Goal: Information Seeking & Learning: Learn about a topic

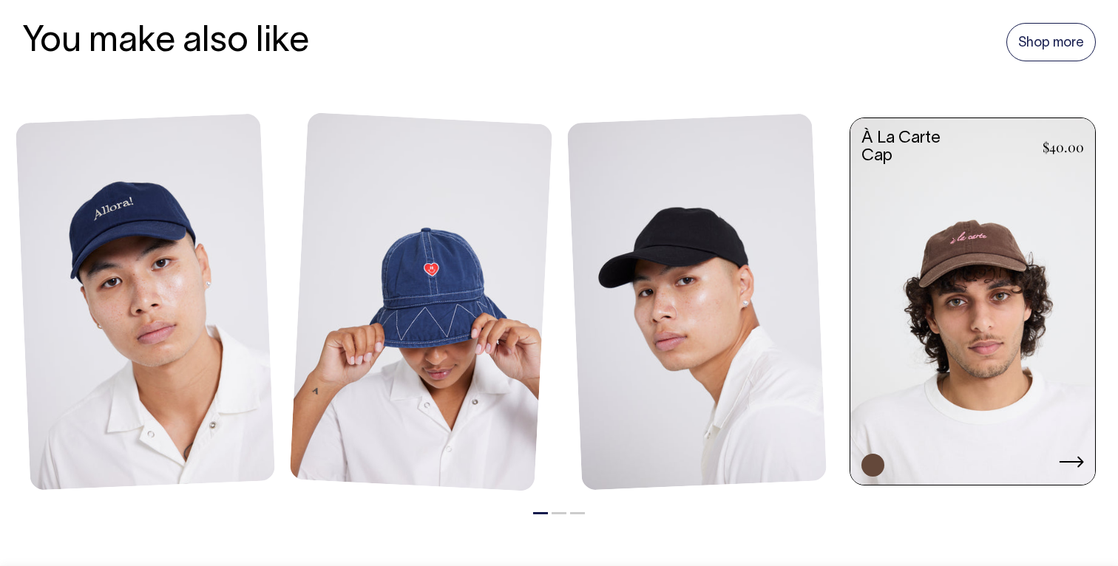
scroll to position [1574, 0]
click at [991, 270] on link at bounding box center [972, 303] width 245 height 370
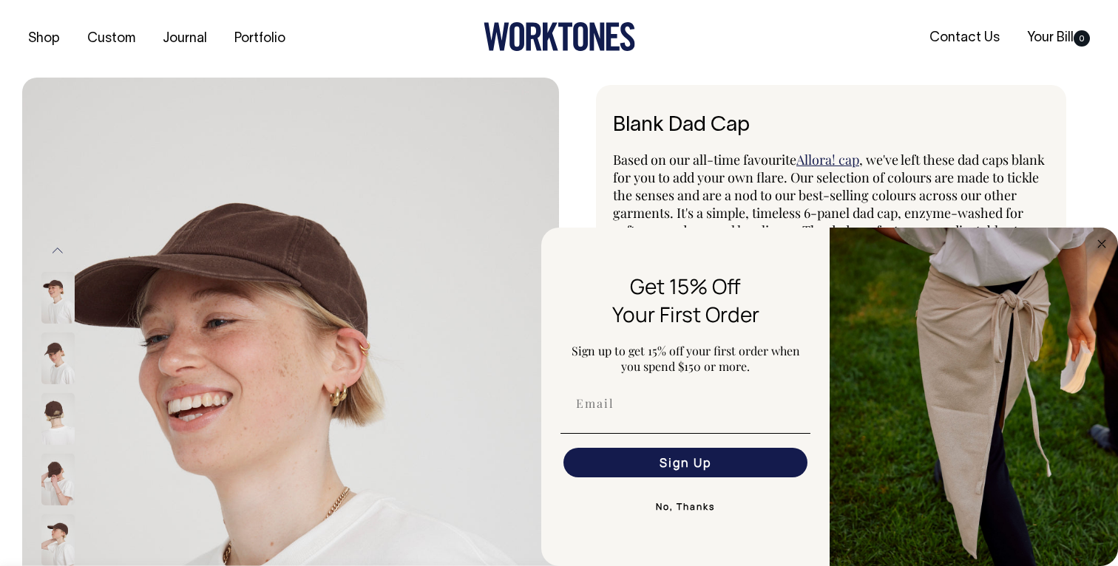
select select "Espresso"
click at [1103, 245] on icon "Close dialog" at bounding box center [1101, 243] width 7 height 7
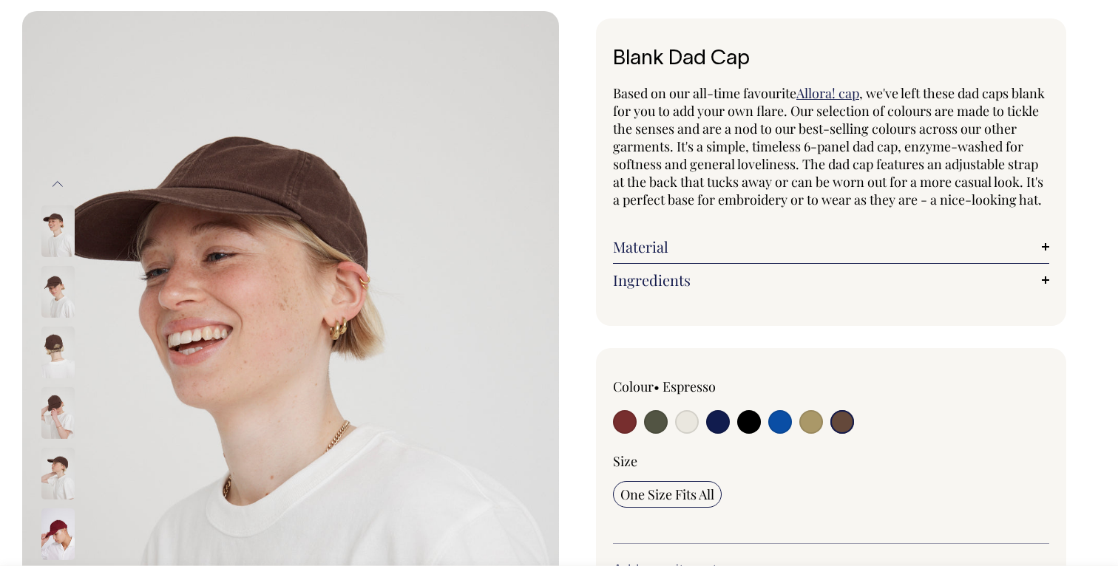
scroll to position [67, 0]
click at [53, 296] on img at bounding box center [57, 291] width 33 height 52
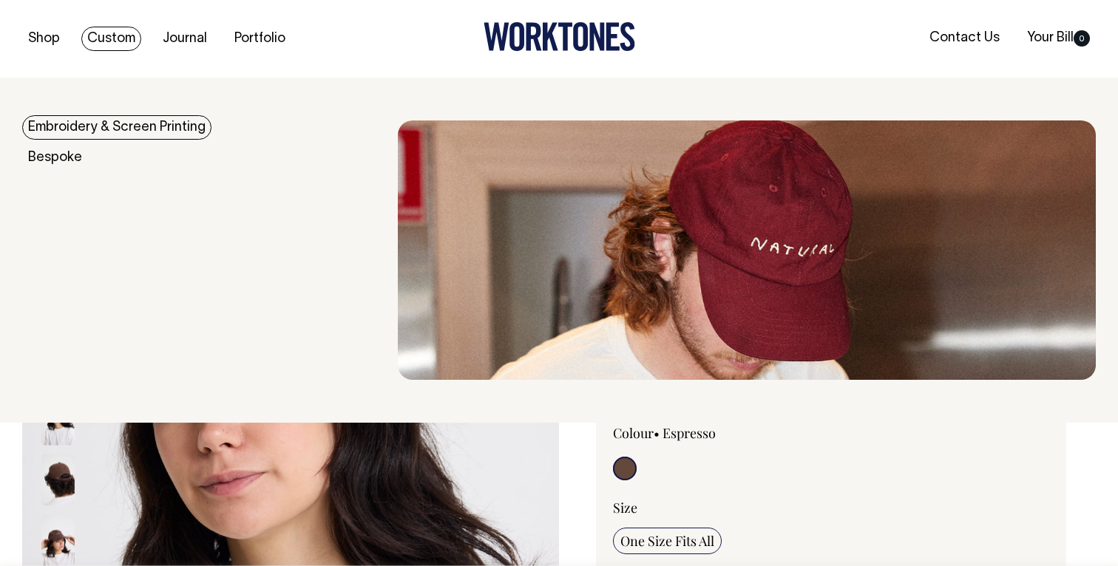
click at [107, 33] on link "Custom" at bounding box center [111, 39] width 60 height 24
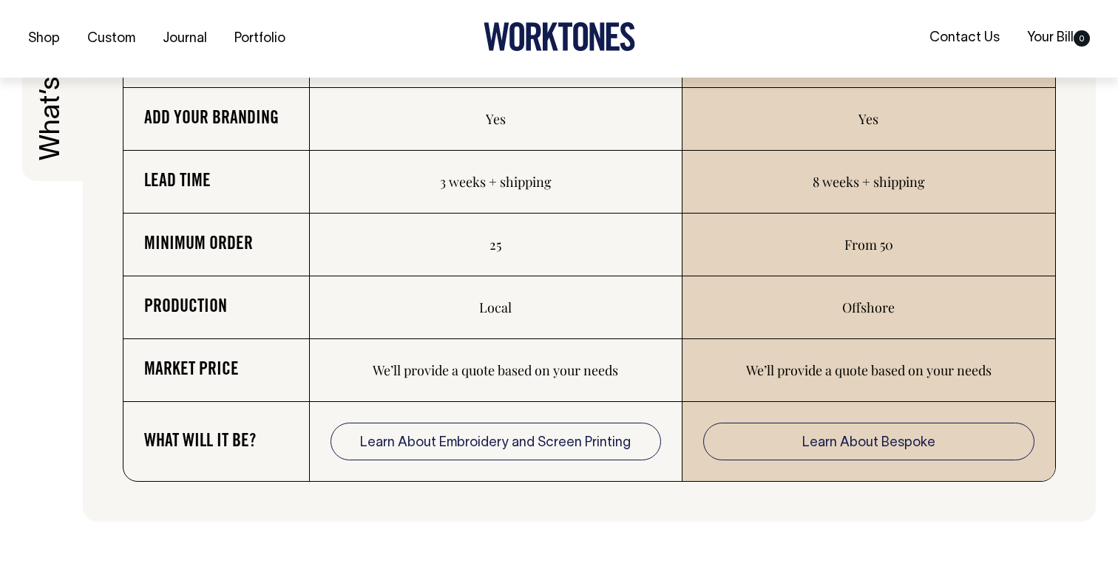
scroll to position [2444, 0]
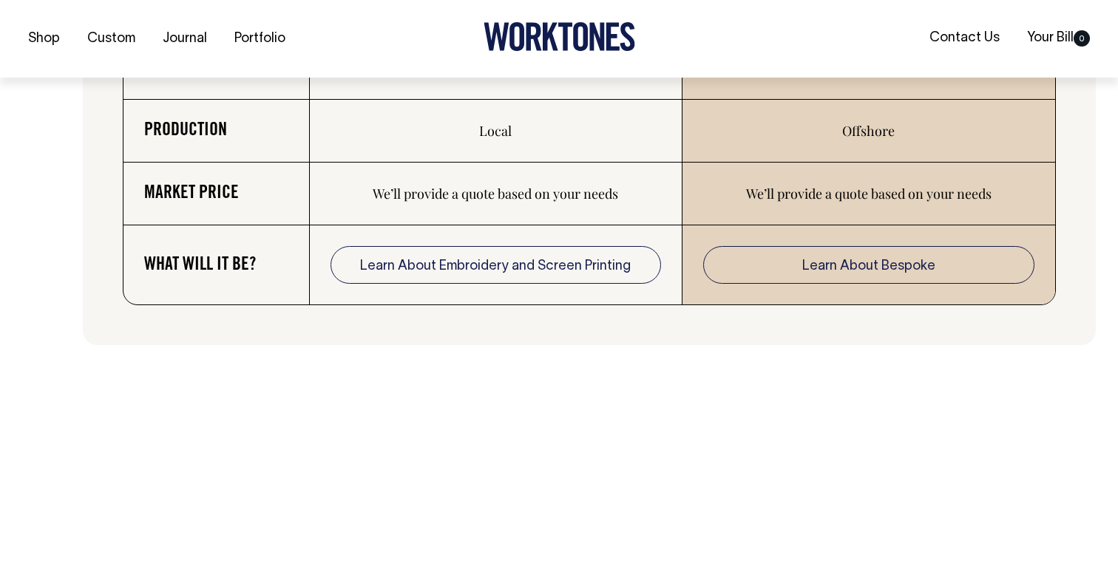
click at [498, 295] on td "Learn About Embroidery and Screen Printing" at bounding box center [496, 266] width 373 height 80
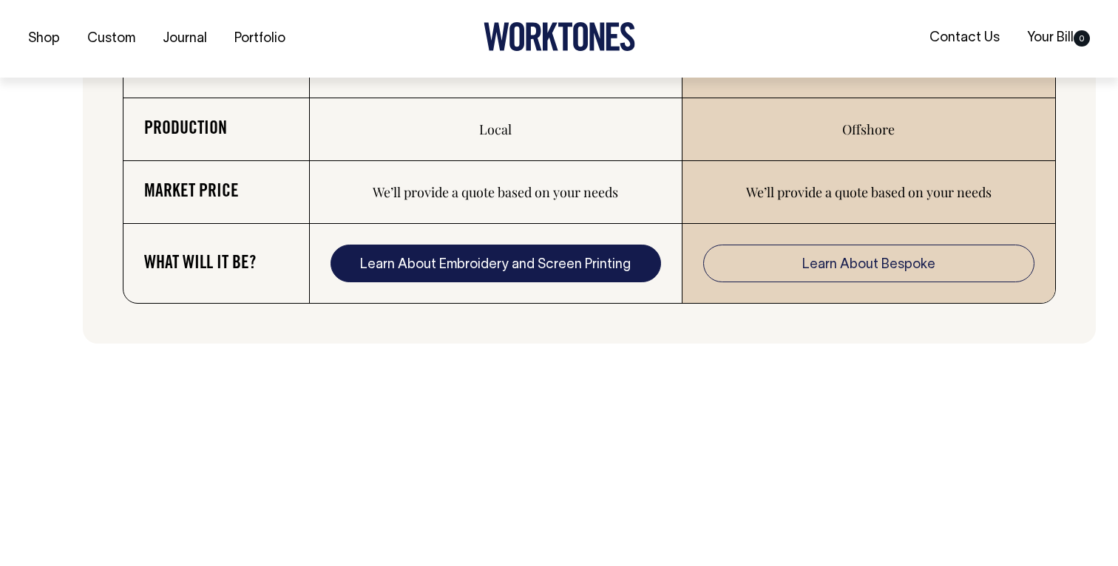
scroll to position [2622, 0]
click at [498, 272] on link "Learn About Embroidery and Screen Printing" at bounding box center [496, 263] width 331 height 38
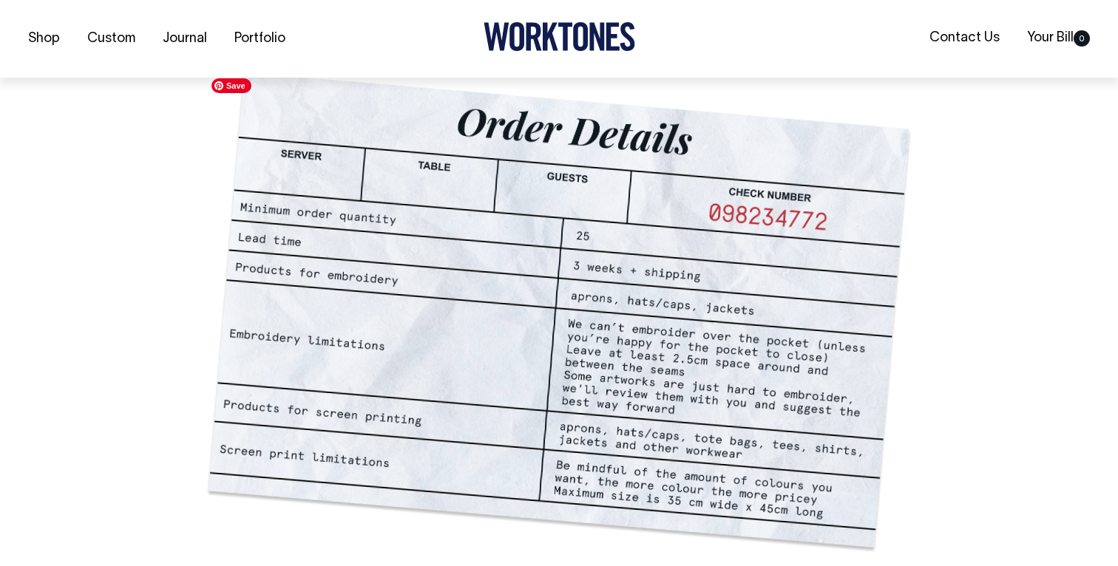
scroll to position [1002, 0]
